Goal: Task Accomplishment & Management: Manage account settings

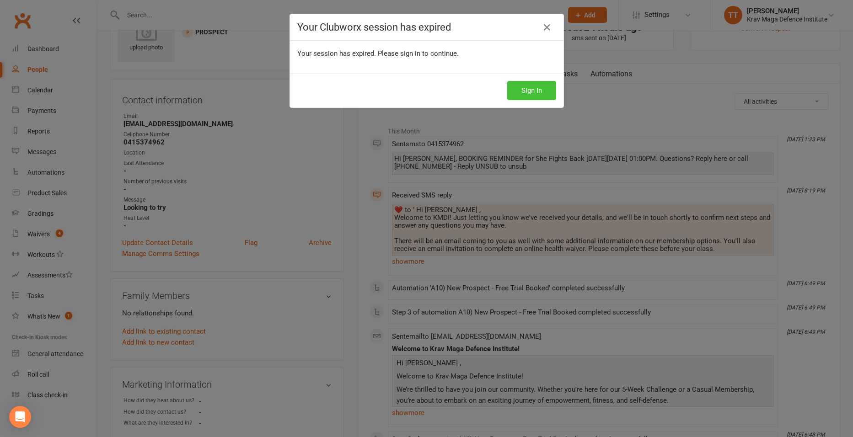
click at [537, 88] on button "Sign In" at bounding box center [531, 90] width 49 height 19
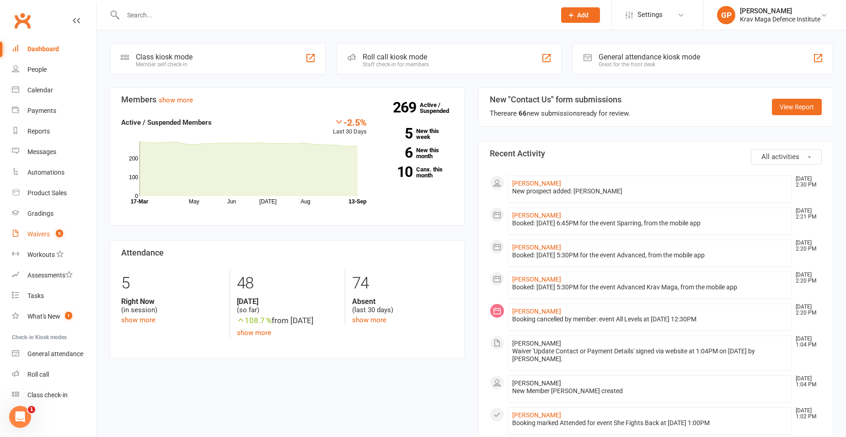
click at [51, 234] on link "Waivers 6" at bounding box center [54, 234] width 85 height 21
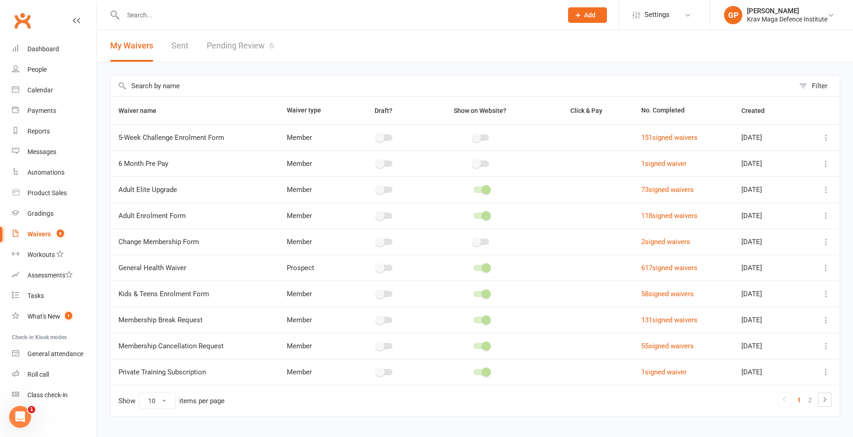
click at [259, 49] on link "Pending Review 6" at bounding box center [240, 46] width 67 height 32
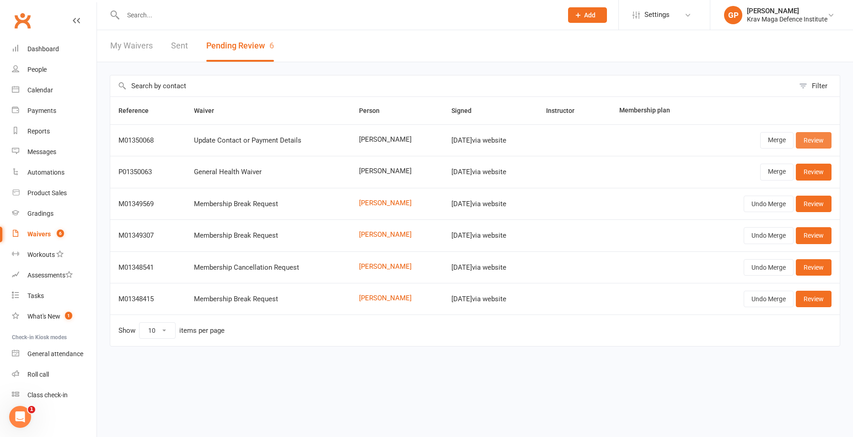
click at [826, 134] on link "Review" at bounding box center [814, 140] width 36 height 16
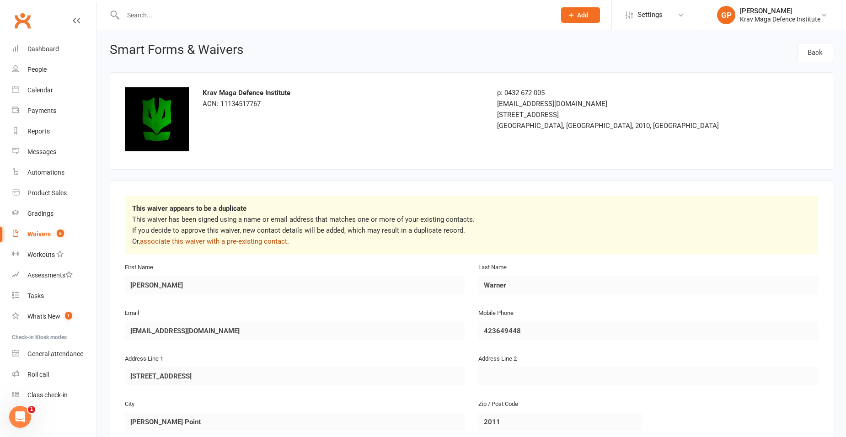
click at [213, 243] on link "associate this waiver with a pre-existing contact" at bounding box center [213, 241] width 147 height 8
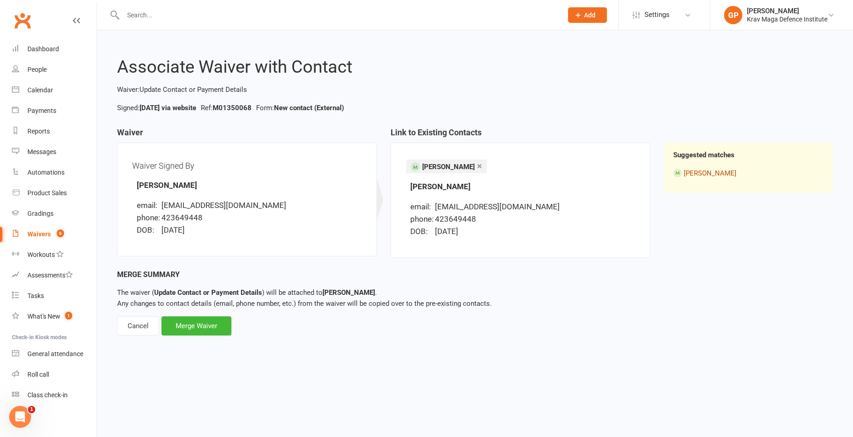
click at [709, 172] on link "[PERSON_NAME]" at bounding box center [710, 173] width 53 height 8
click at [180, 326] on div "Merge Waiver" at bounding box center [196, 325] width 70 height 19
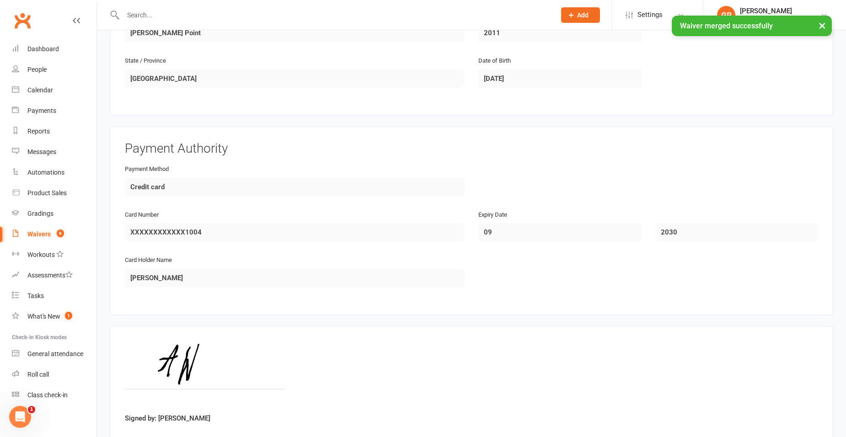
scroll to position [385, 0]
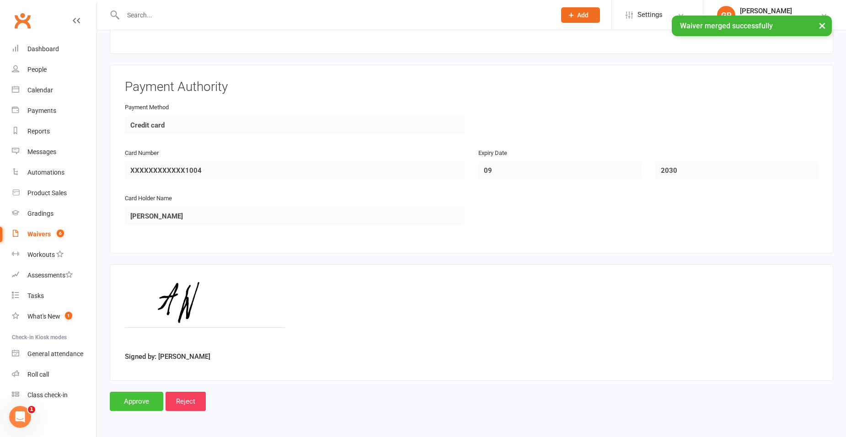
click at [141, 397] on input "Approve" at bounding box center [137, 401] width 54 height 19
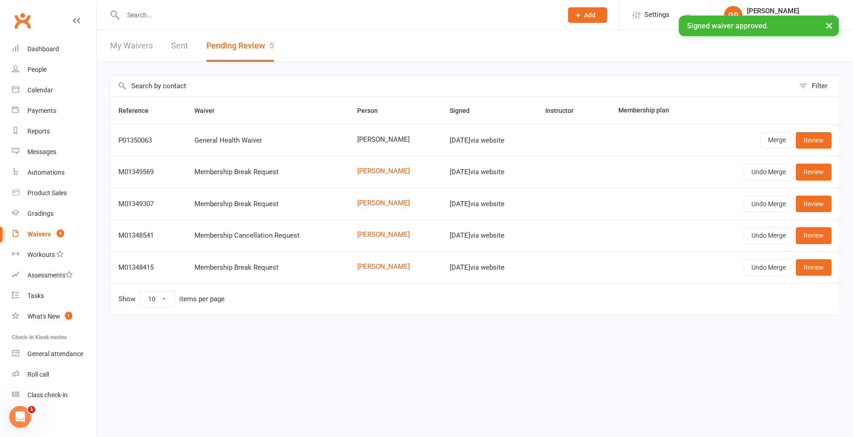
click at [50, 236] on div "Waivers" at bounding box center [38, 234] width 23 height 7
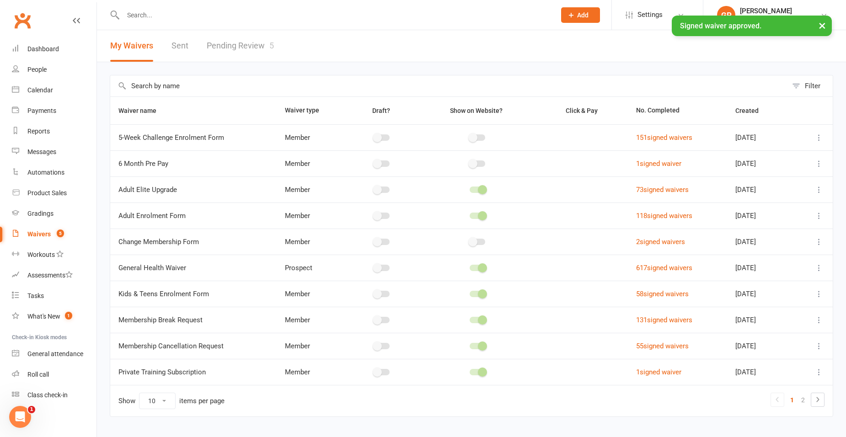
click at [258, 53] on link "Pending Review 5" at bounding box center [240, 46] width 67 height 32
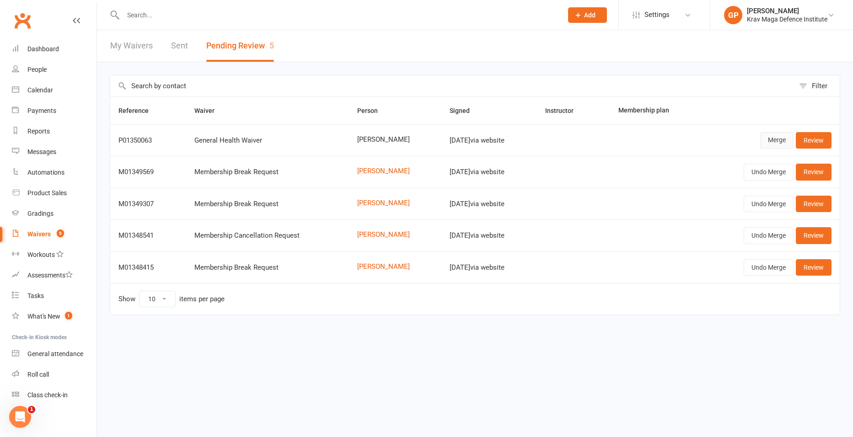
click at [782, 143] on link "Merge" at bounding box center [776, 140] width 33 height 16
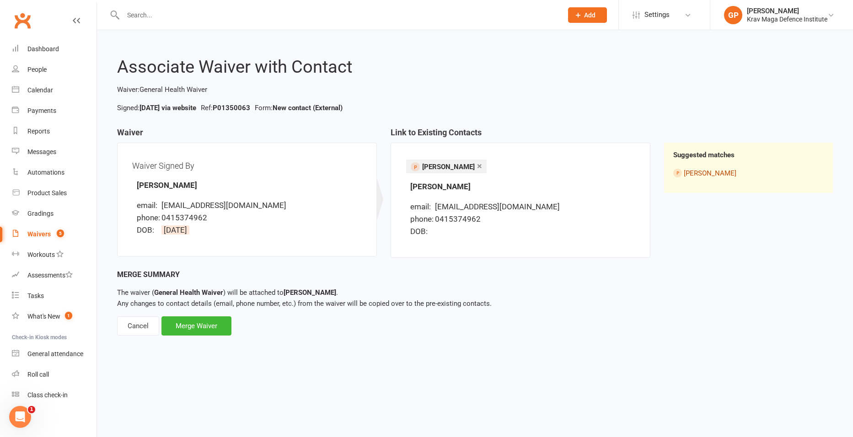
click at [697, 172] on link "[PERSON_NAME]" at bounding box center [710, 173] width 53 height 8
click at [203, 320] on div "Merge Waiver" at bounding box center [196, 325] width 70 height 19
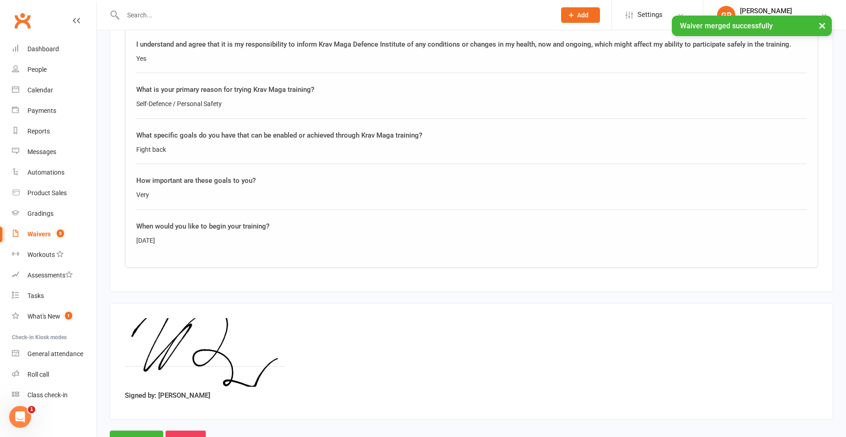
scroll to position [1319, 0]
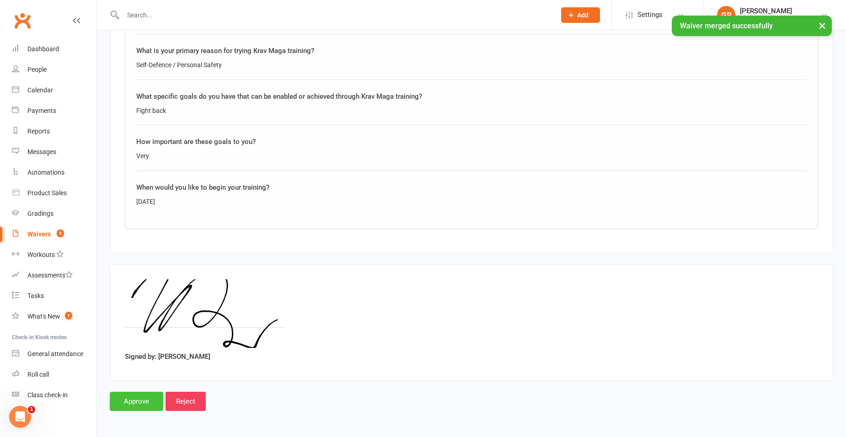
click at [132, 400] on input "Approve" at bounding box center [137, 401] width 54 height 19
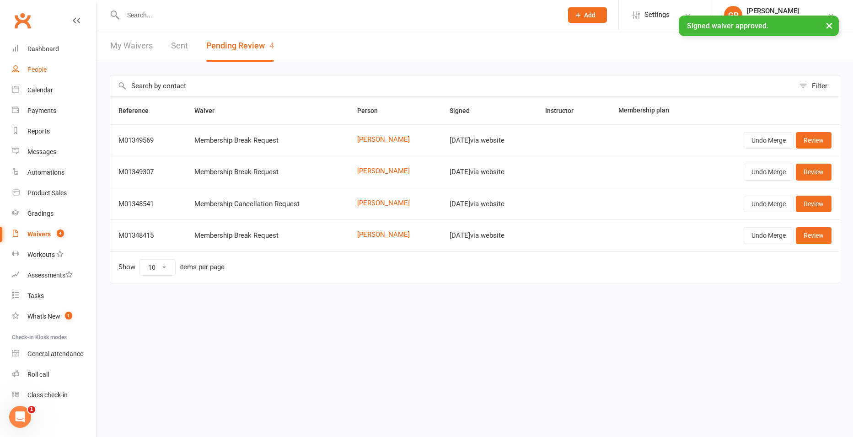
click at [48, 78] on link "People" at bounding box center [54, 69] width 85 height 21
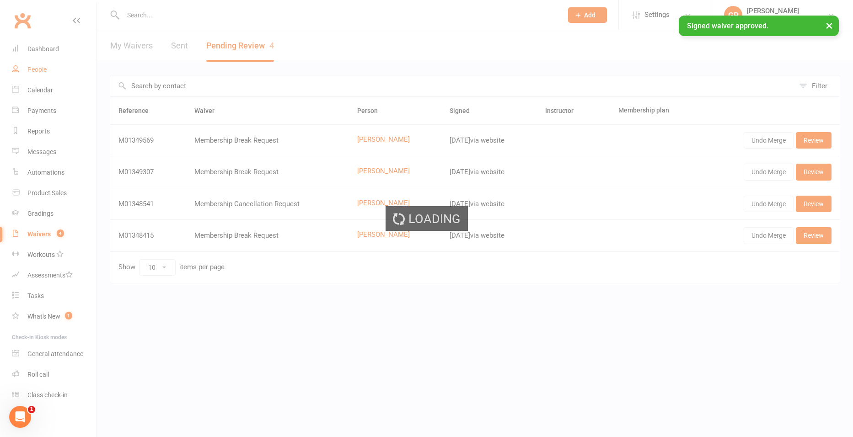
select select "100"
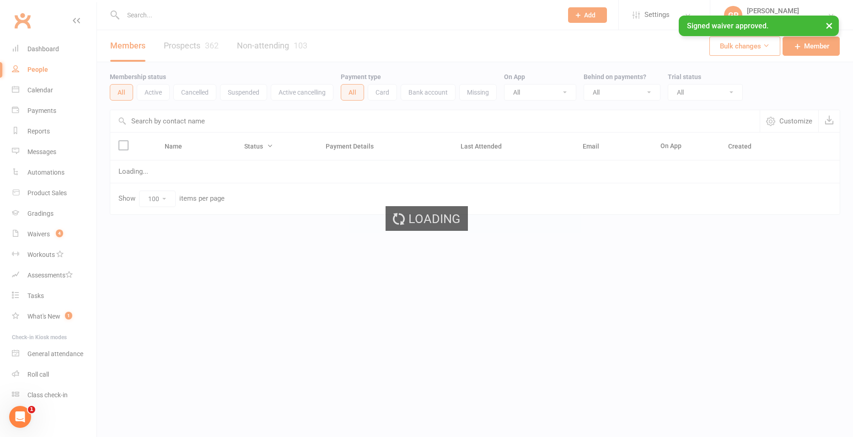
click at [47, 91] on div "Loading" at bounding box center [426, 218] width 853 height 437
click at [46, 88] on div "Calendar" at bounding box center [40, 89] width 26 height 7
click at [47, 89] on div "Calendar" at bounding box center [40, 89] width 26 height 7
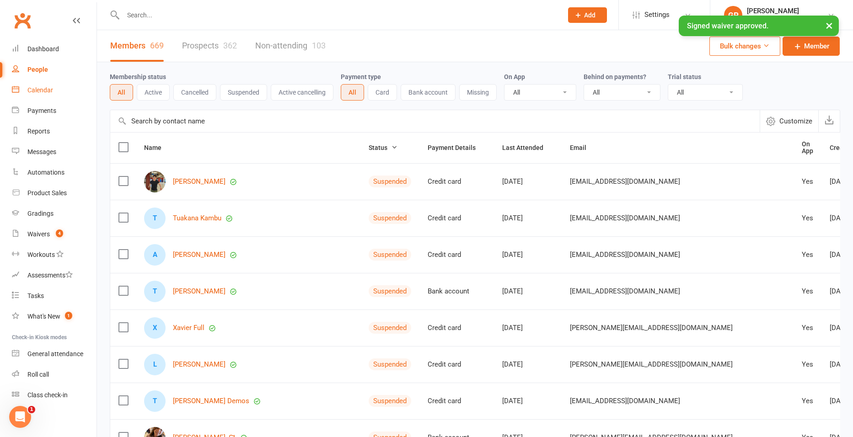
click at [47, 89] on div "Calendar" at bounding box center [40, 89] width 26 height 7
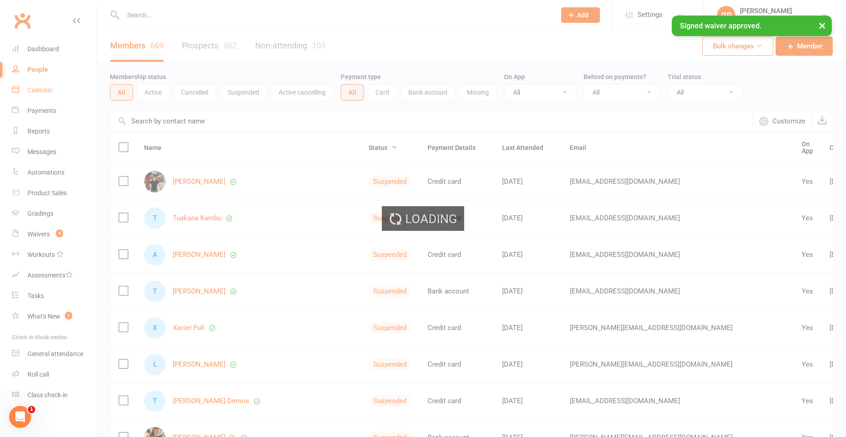
click at [47, 89] on div "Loading" at bounding box center [423, 218] width 846 height 437
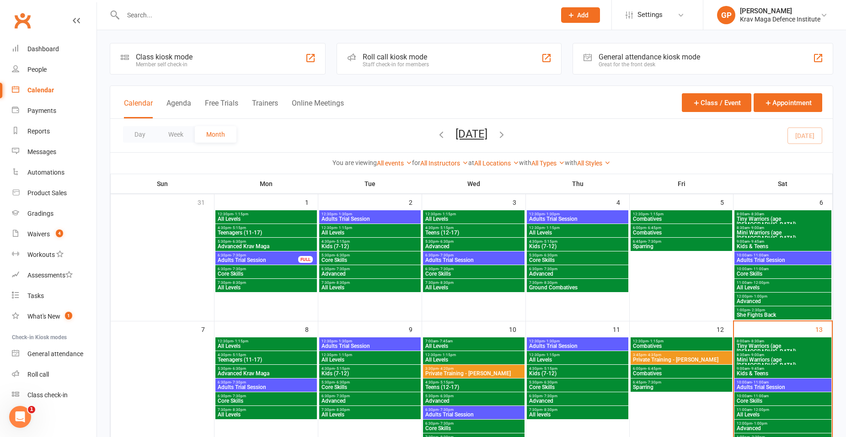
click at [161, 102] on div "Calendar Agenda Free Trials Trainers Online Meetings" at bounding box center [234, 108] width 220 height 21
click at [170, 102] on button "Agenda" at bounding box center [178, 109] width 25 height 20
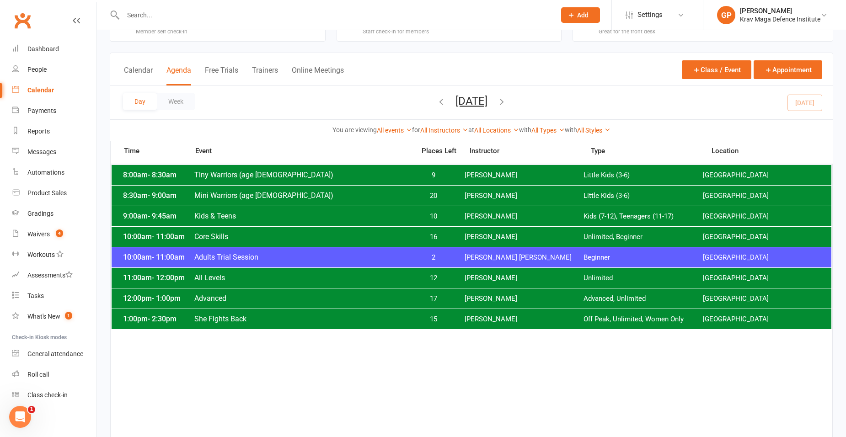
scroll to position [137, 0]
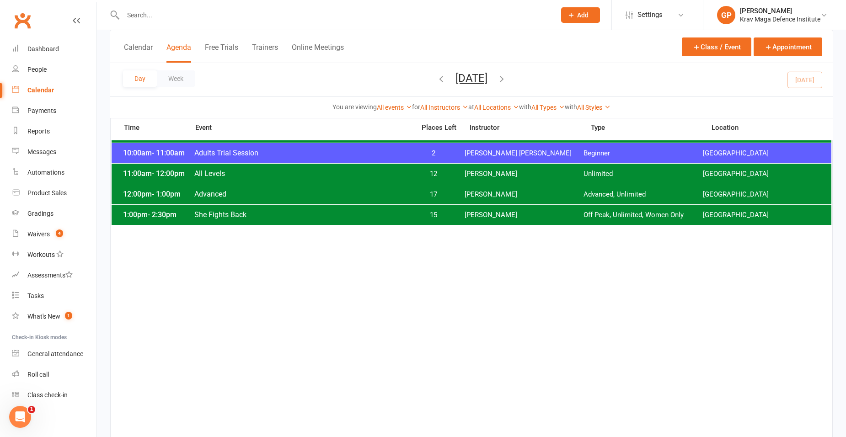
click at [357, 210] on span "She Fights Back" at bounding box center [302, 214] width 216 height 9
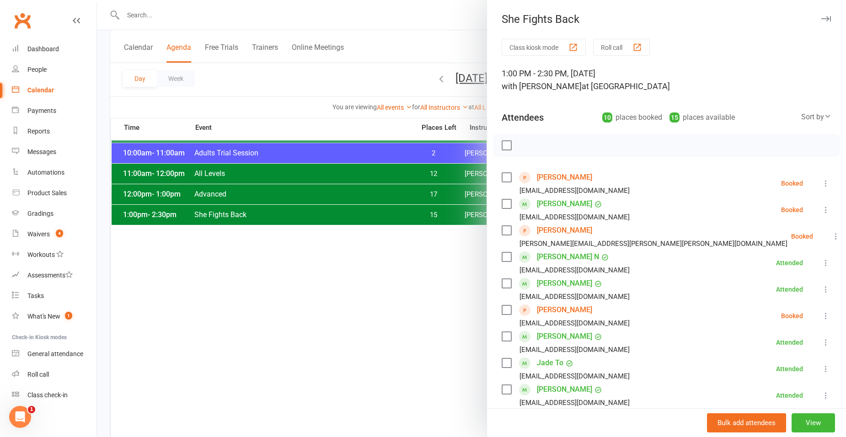
click at [566, 232] on link "[PERSON_NAME]" at bounding box center [564, 230] width 55 height 15
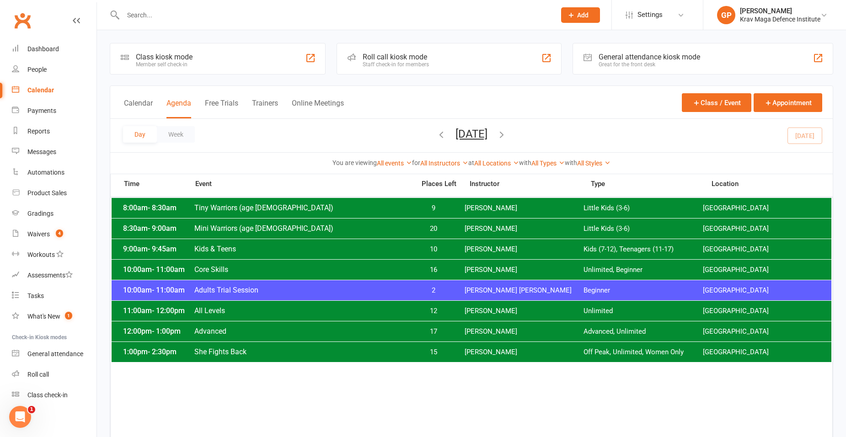
click at [435, 286] on div "10:00am - 11:00am Adults Trial Session 2 [PERSON_NAME] [PERSON_NAME] Beginner […" at bounding box center [472, 290] width 720 height 20
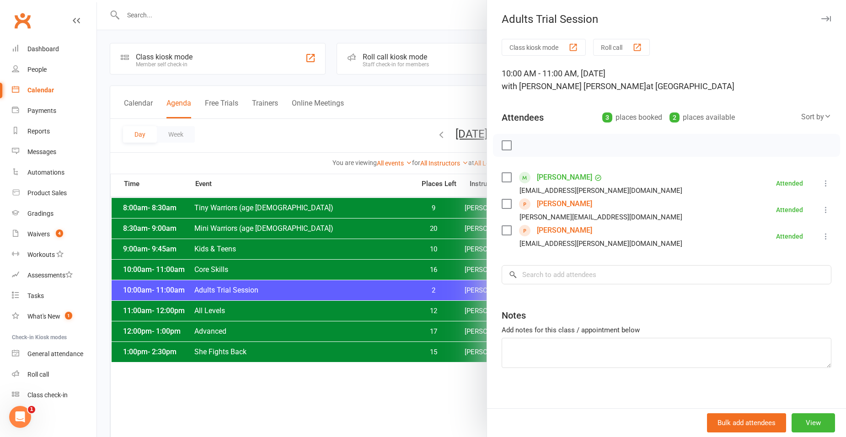
click at [414, 196] on div at bounding box center [471, 218] width 749 height 437
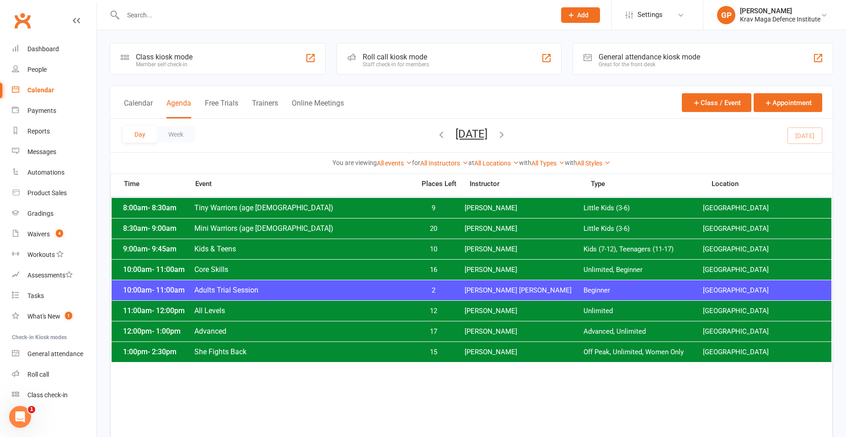
click at [397, 346] on div "1:00pm - 2:30pm She Fights Back 15 [PERSON_NAME] Off Peak, Unlimited, Women Onl…" at bounding box center [472, 352] width 720 height 20
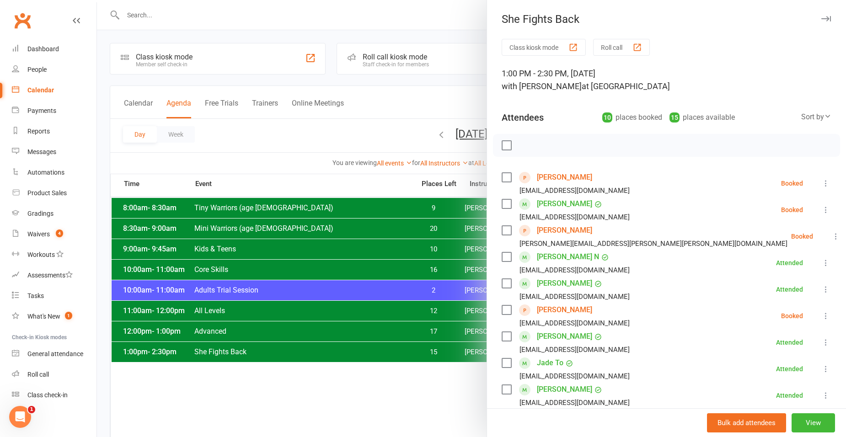
click at [557, 181] on link "[PERSON_NAME]" at bounding box center [564, 177] width 55 height 15
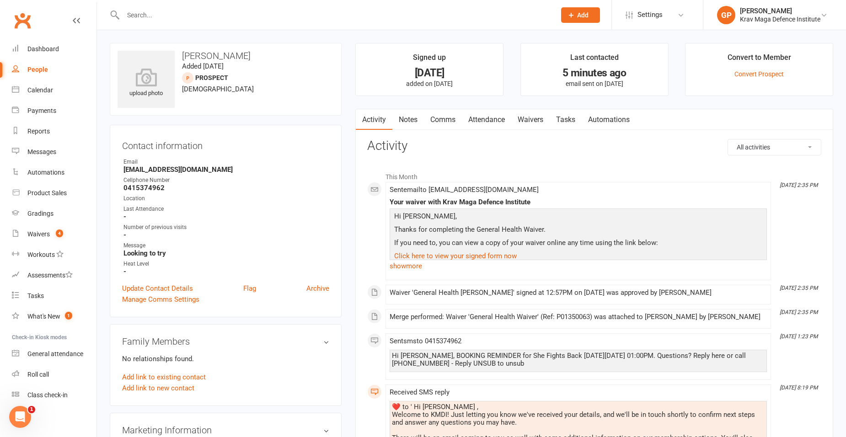
click at [528, 119] on link "Waivers" at bounding box center [530, 119] width 38 height 21
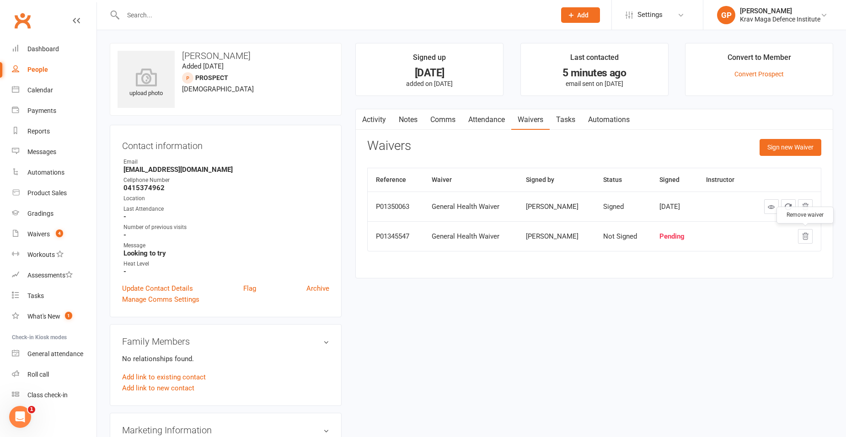
click at [802, 235] on icon "button" at bounding box center [805, 236] width 8 height 8
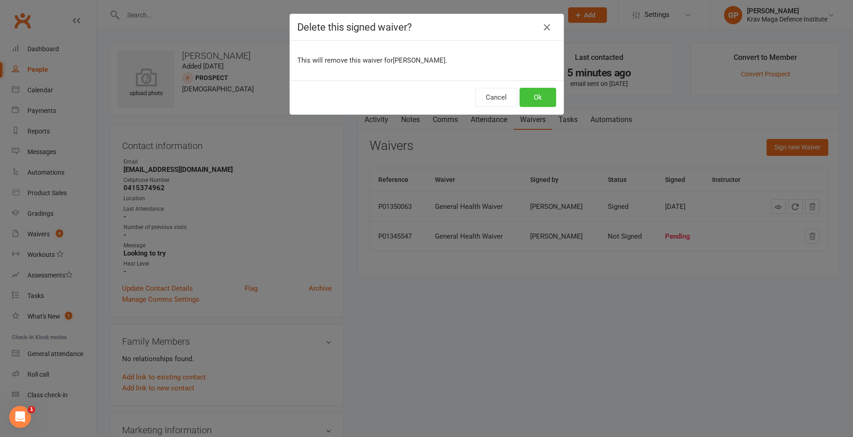
click at [544, 98] on button "Ok" at bounding box center [538, 97] width 37 height 19
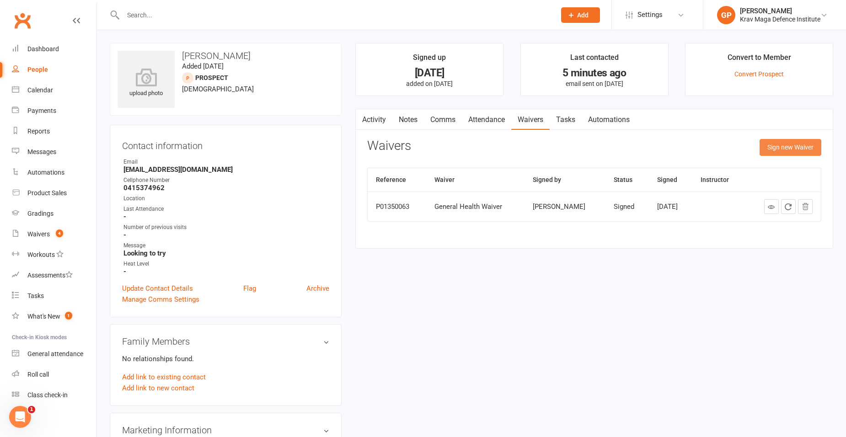
drag, startPoint x: 772, startPoint y: 148, endPoint x: 772, endPoint y: 154, distance: 6.0
click at [772, 148] on button "Sign new Waiver" at bounding box center [791, 147] width 62 height 16
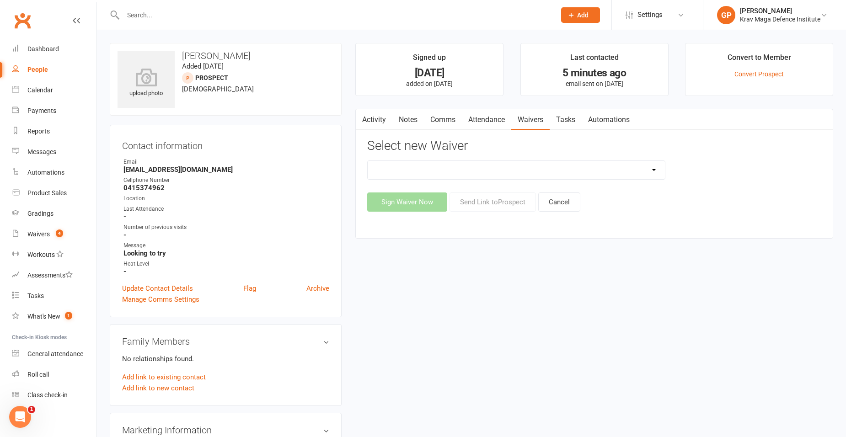
click at [499, 167] on select "5-Week Challenge Enrolment Form 6 Month Pre Pay Adult Elite Upgrade Adult Enrol…" at bounding box center [516, 170] width 297 height 18
select select "11824"
click at [368, 161] on select "5-Week Challenge Enrolment Form 6 Month Pre Pay Adult Elite Upgrade Adult Enrol…" at bounding box center [516, 170] width 297 height 18
click at [470, 201] on button "Send Link to [GEOGRAPHIC_DATA]" at bounding box center [493, 202] width 86 height 19
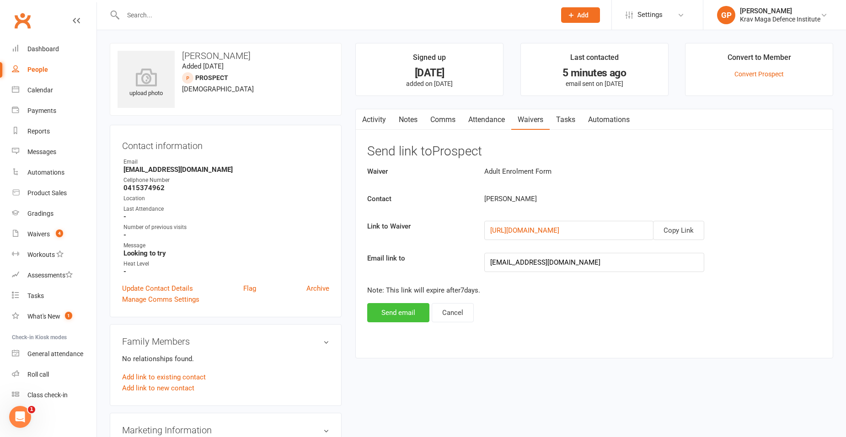
click at [400, 311] on button "Send email" at bounding box center [398, 312] width 62 height 19
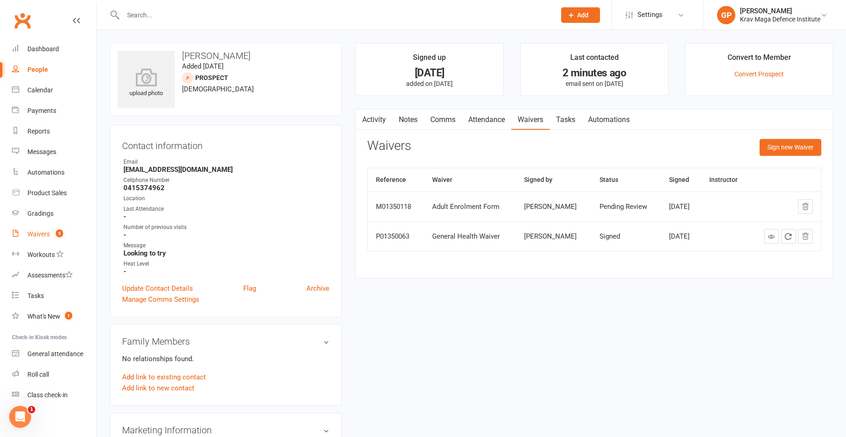
drag, startPoint x: 48, startPoint y: 231, endPoint x: 50, endPoint y: 235, distance: 4.7
click at [48, 231] on div "Waivers" at bounding box center [38, 234] width 22 height 7
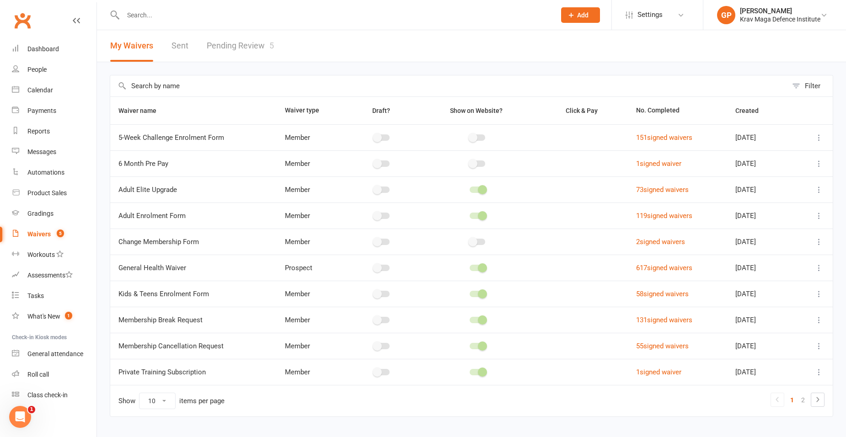
click at [243, 34] on link "Pending Review 5" at bounding box center [240, 46] width 67 height 32
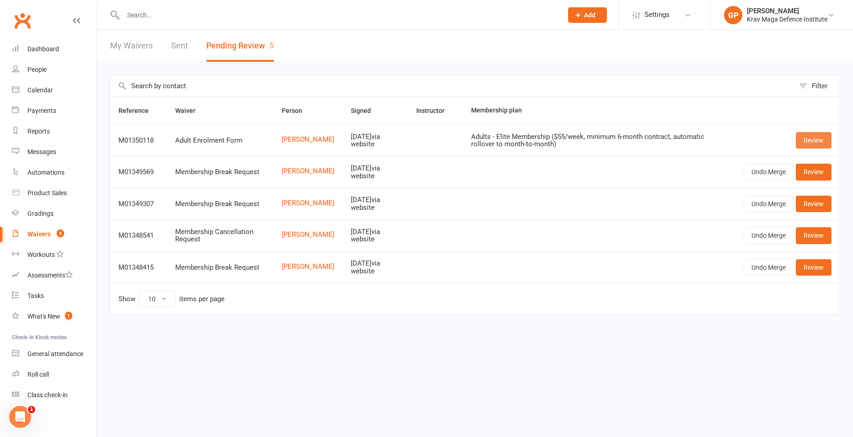
click at [825, 140] on link "Review" at bounding box center [814, 140] width 36 height 16
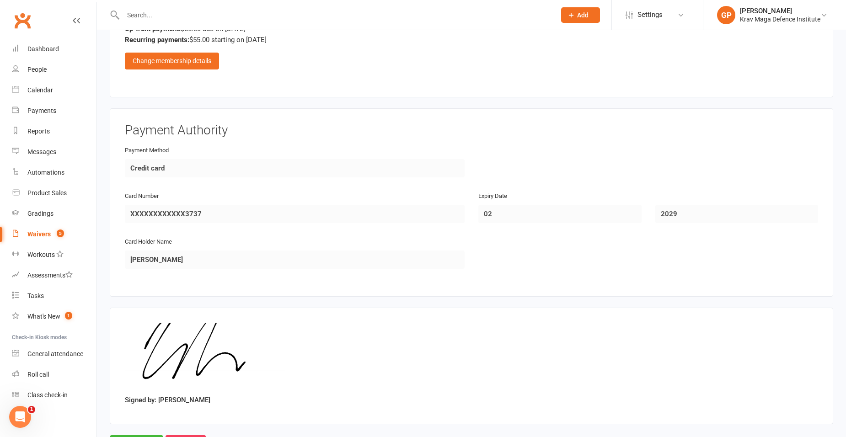
scroll to position [554, 0]
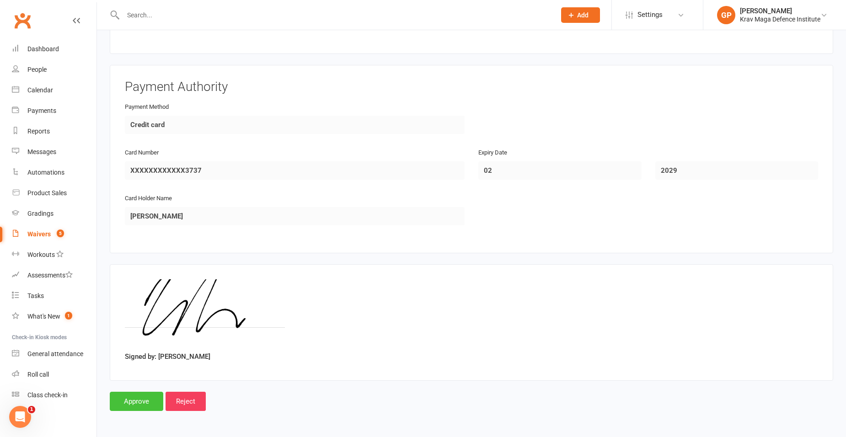
click at [135, 393] on input "Approve" at bounding box center [137, 401] width 54 height 19
